Goal: Task Accomplishment & Management: Use online tool/utility

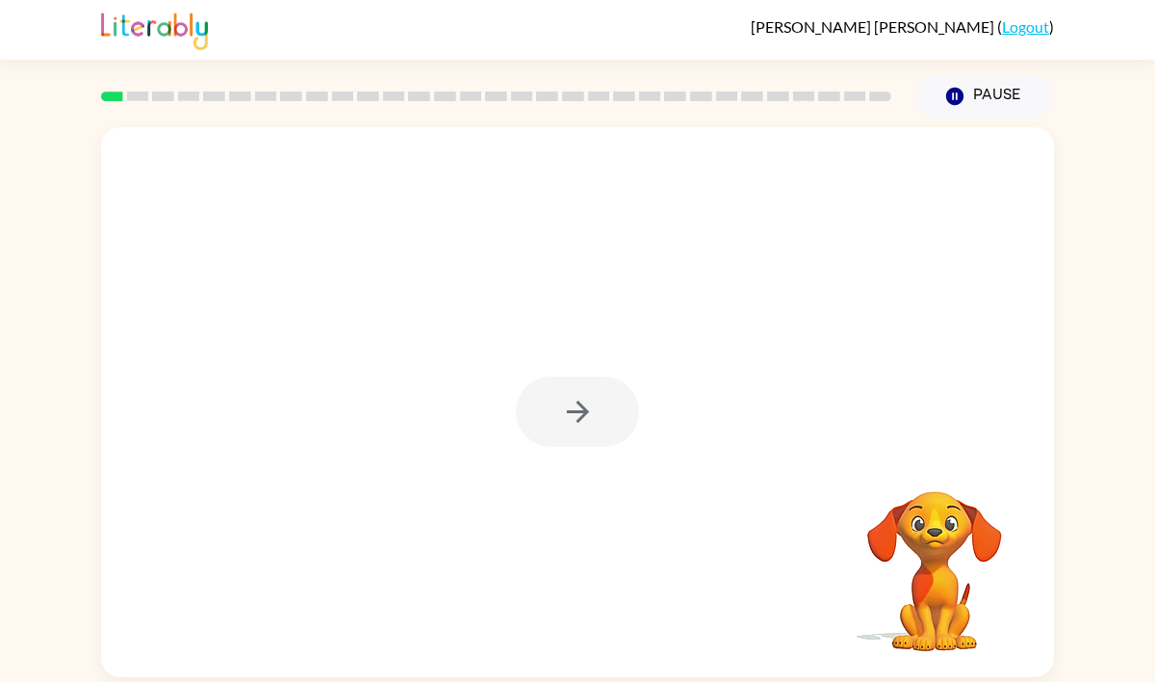
click at [562, 413] on div at bounding box center [577, 411] width 123 height 70
click at [563, 413] on icon "button" at bounding box center [578, 412] width 34 height 34
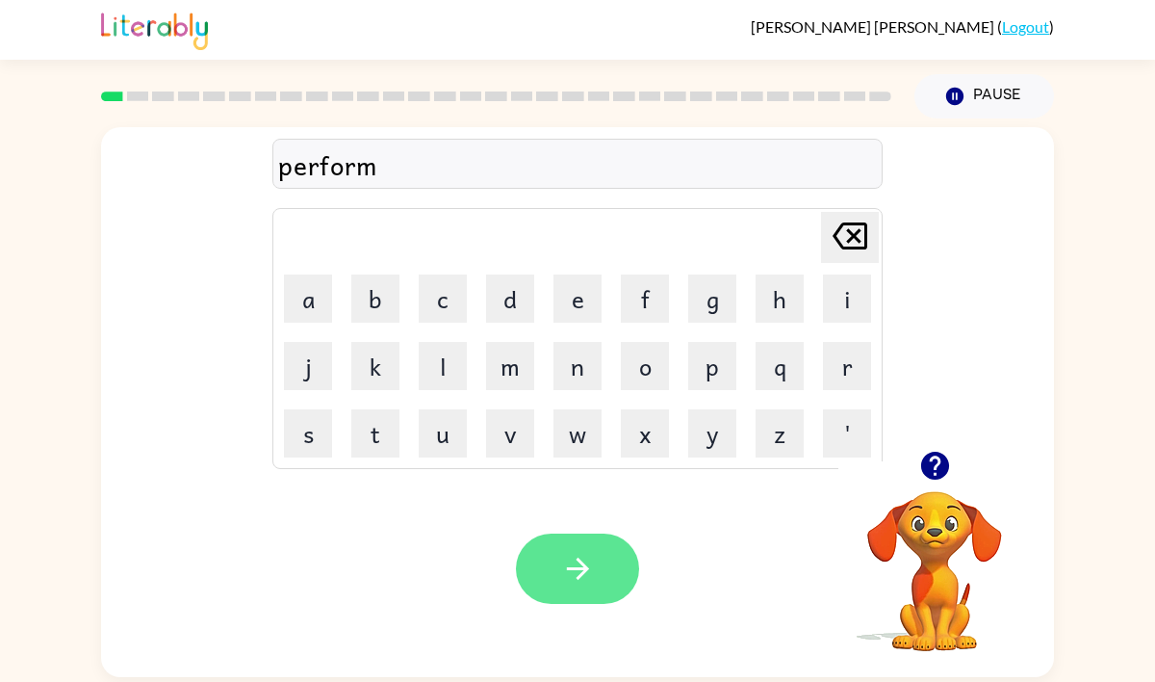
click at [583, 577] on icon "button" at bounding box center [578, 569] width 34 height 34
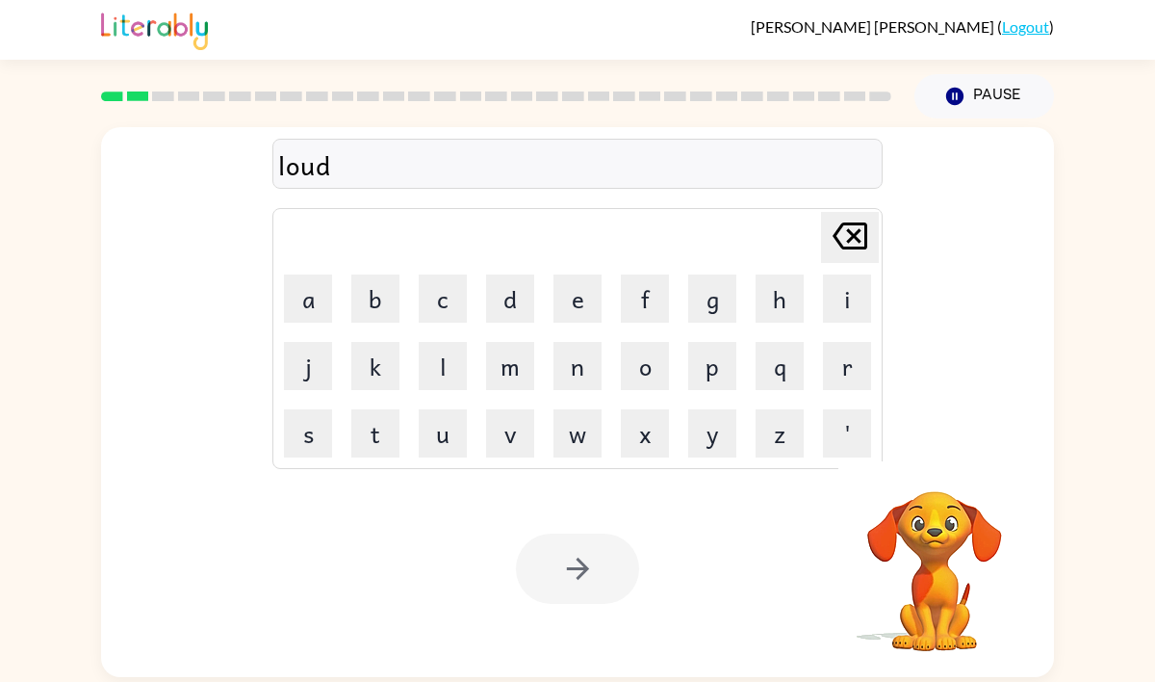
click at [565, 591] on div at bounding box center [577, 568] width 123 height 70
click at [575, 581] on div at bounding box center [577, 568] width 123 height 70
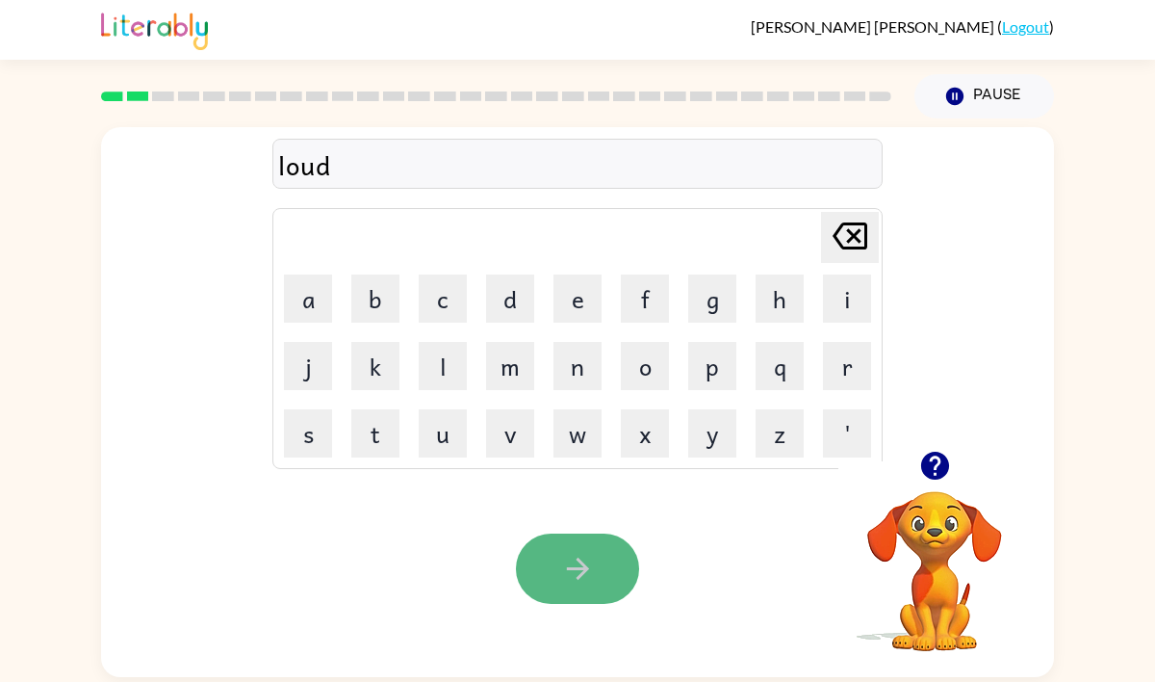
click at [575, 581] on icon "button" at bounding box center [578, 569] width 34 height 34
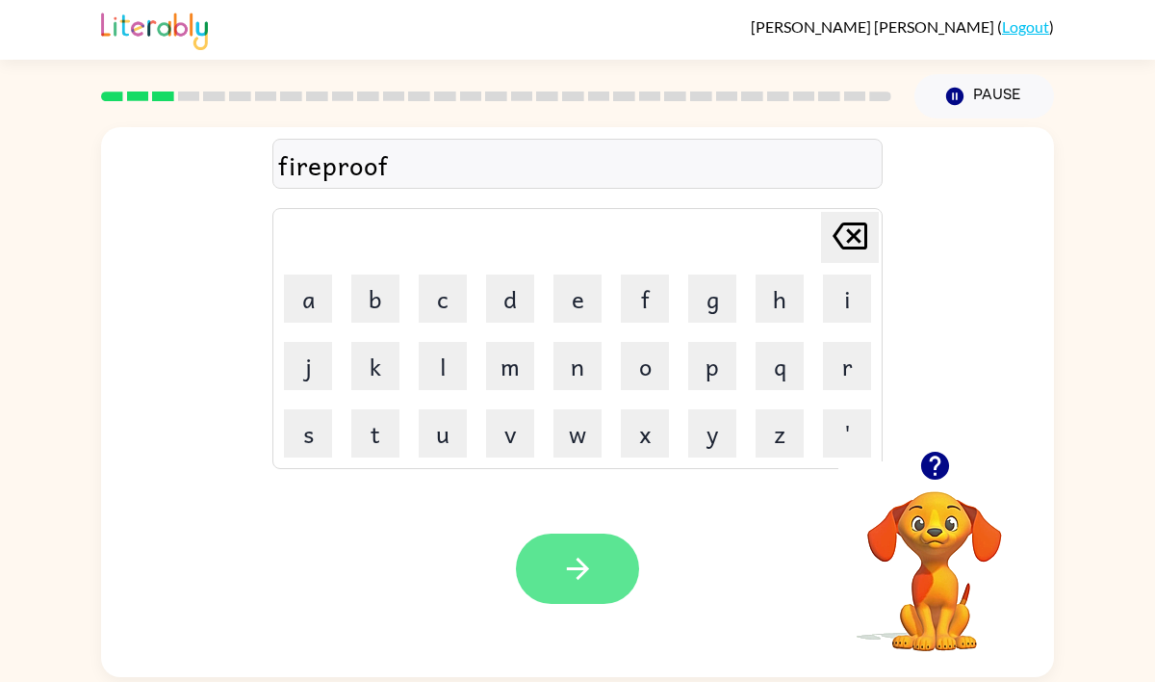
click at [586, 568] on icon "button" at bounding box center [577, 568] width 22 height 22
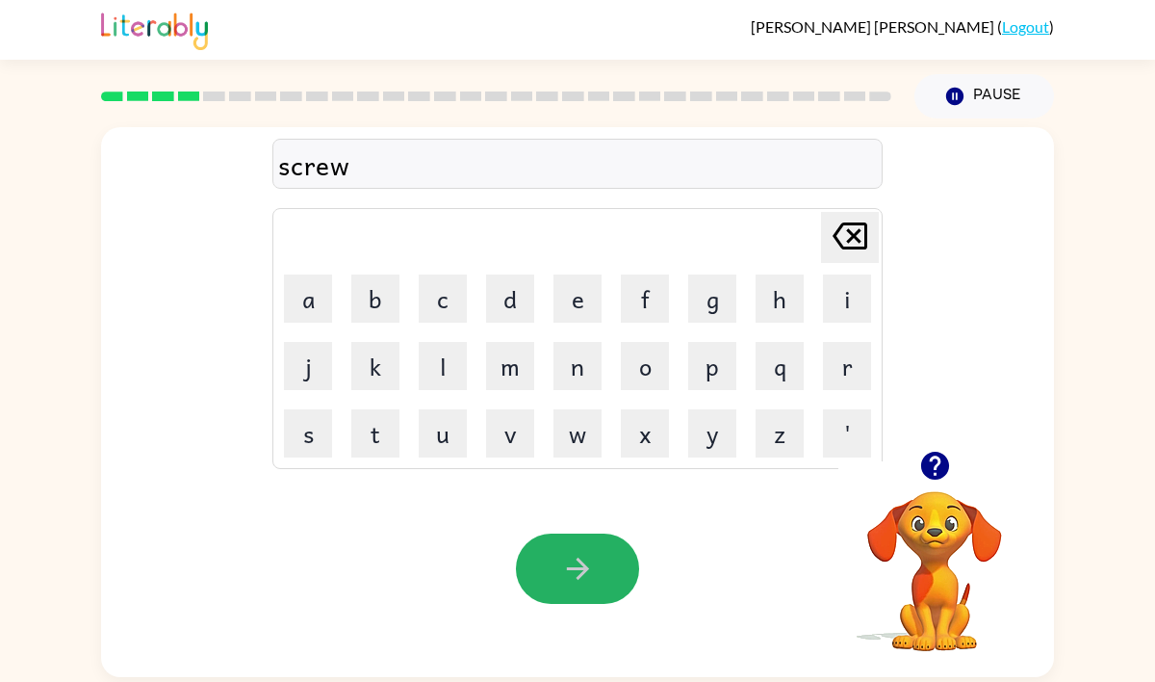
click at [593, 576] on icon "button" at bounding box center [578, 569] width 34 height 34
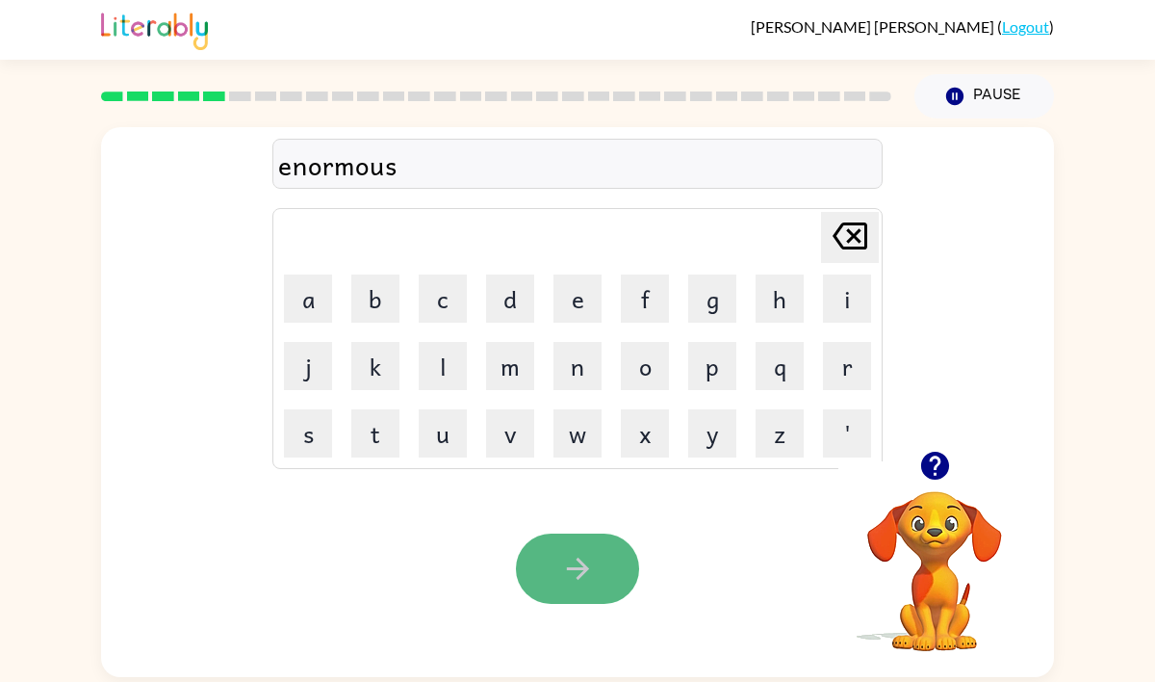
click at [604, 548] on button "button" at bounding box center [577, 568] width 123 height 70
click at [599, 594] on button "button" at bounding box center [577, 568] width 123 height 70
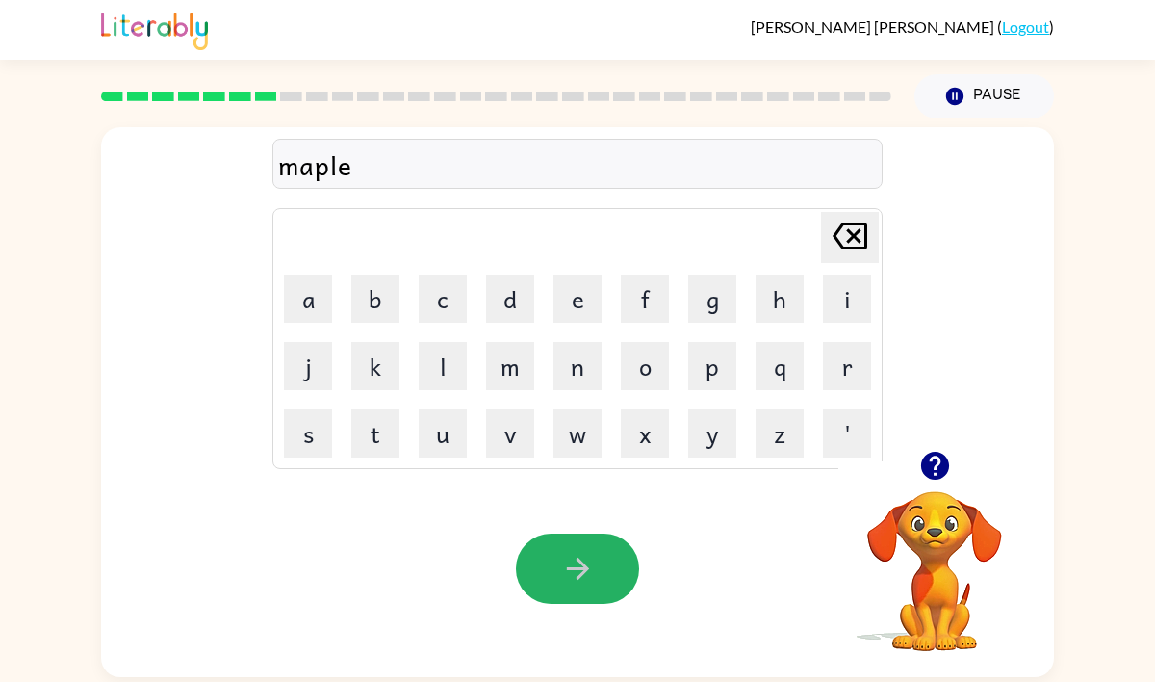
click at [594, 576] on button "button" at bounding box center [577, 568] width 123 height 70
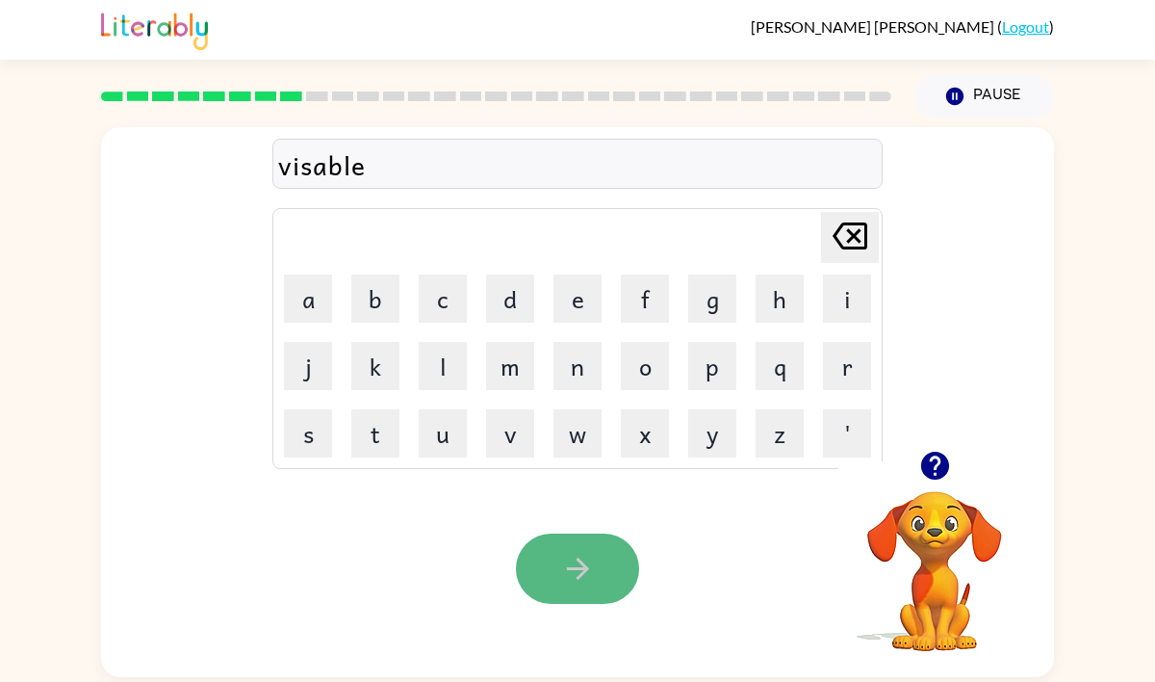
click at [596, 576] on button "button" at bounding box center [577, 568] width 123 height 70
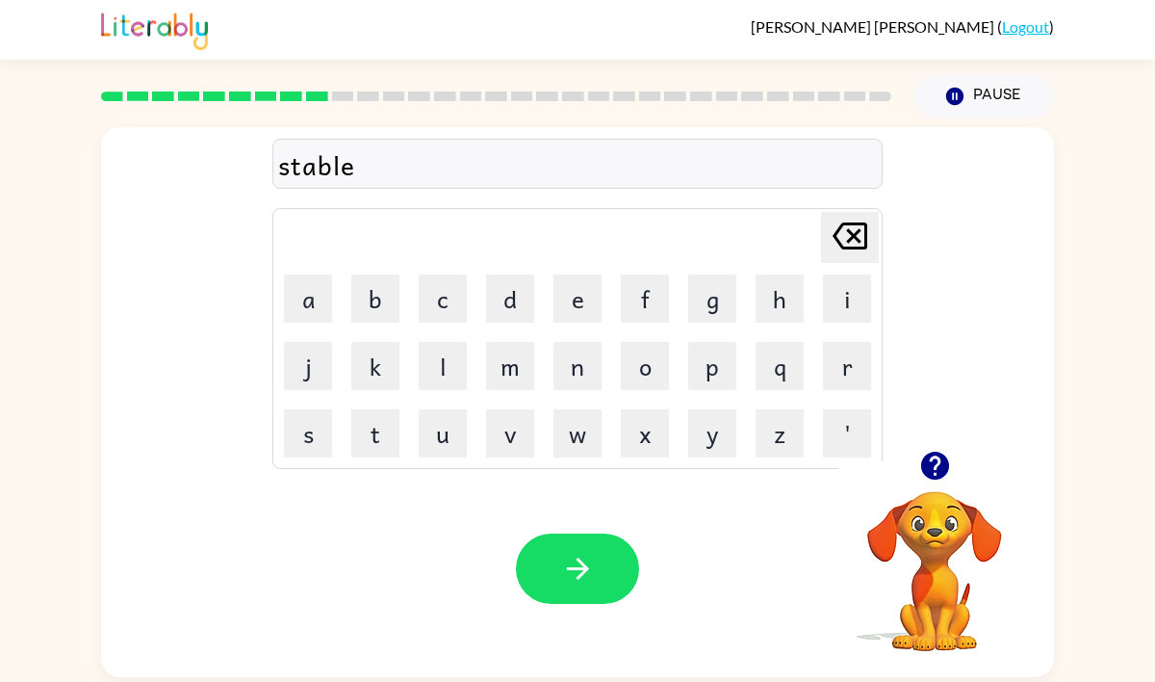
click at [599, 562] on button "button" at bounding box center [577, 568] width 123 height 70
click at [584, 569] on icon "button" at bounding box center [577, 568] width 22 height 22
